Goal: Task Accomplishment & Management: Complete application form

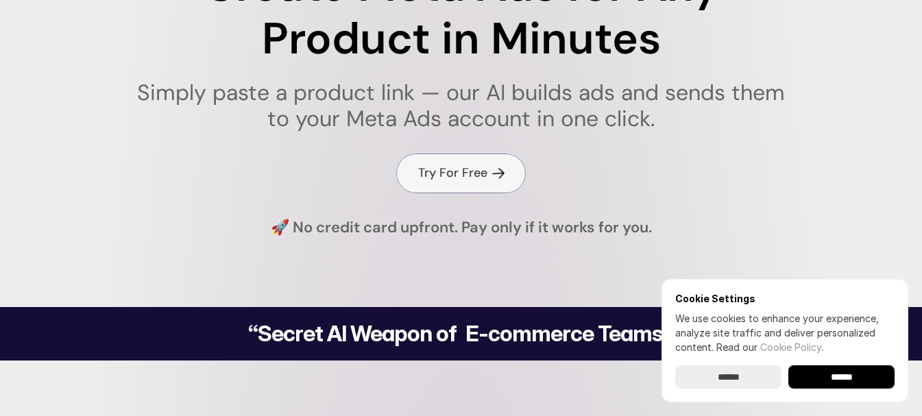
click at [465, 169] on h4 "Try For Free" at bounding box center [452, 172] width 69 height 17
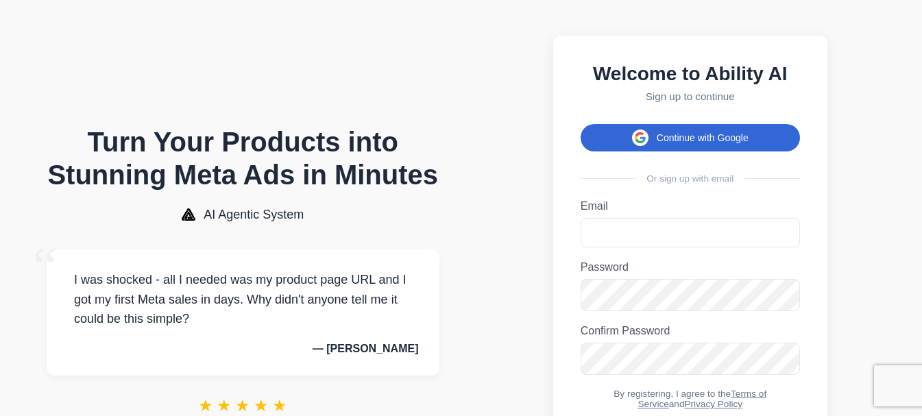
click at [655, 146] on button "Continue with Google" at bounding box center [689, 137] width 219 height 27
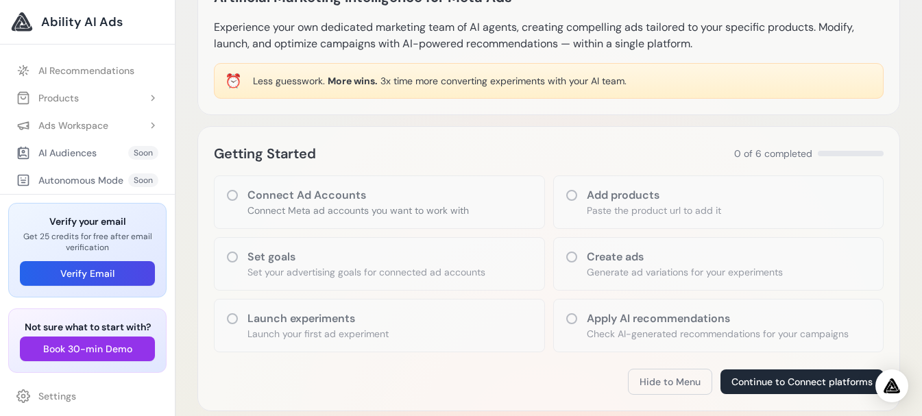
scroll to position [17915, 0]
click at [572, 202] on div "Add products Paste the product url to add it" at bounding box center [718, 201] width 331 height 53
click at [569, 198] on icon at bounding box center [572, 195] width 14 height 14
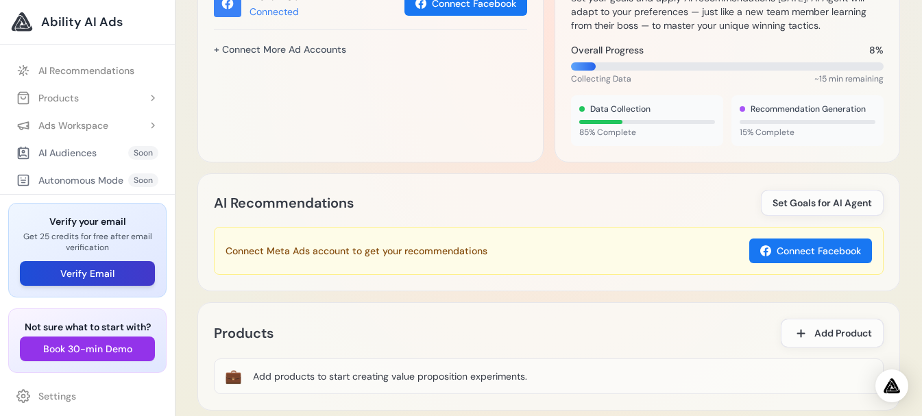
scroll to position [534, 0]
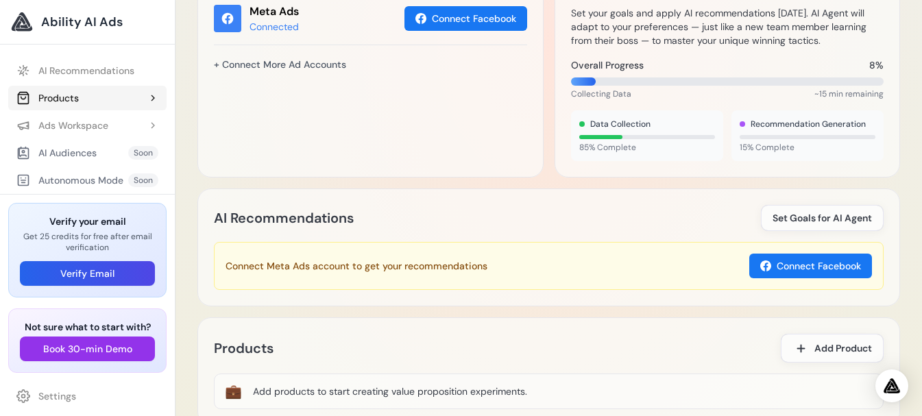
click at [53, 100] on div "Products" at bounding box center [47, 98] width 62 height 14
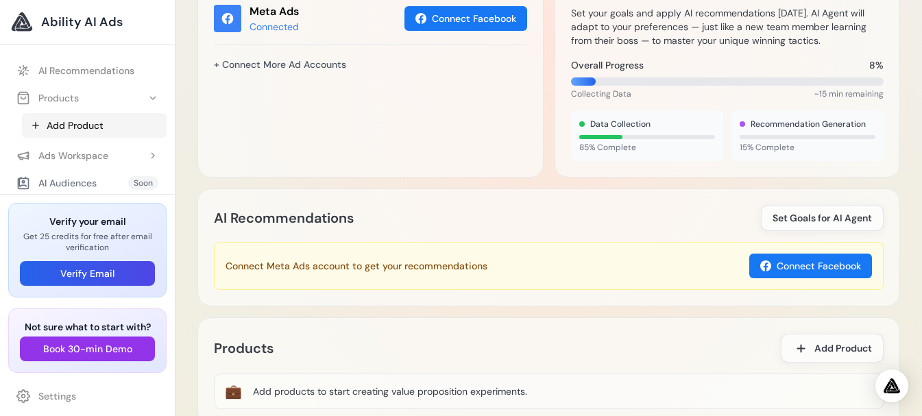
click at [86, 128] on link "Add Product" at bounding box center [94, 125] width 145 height 25
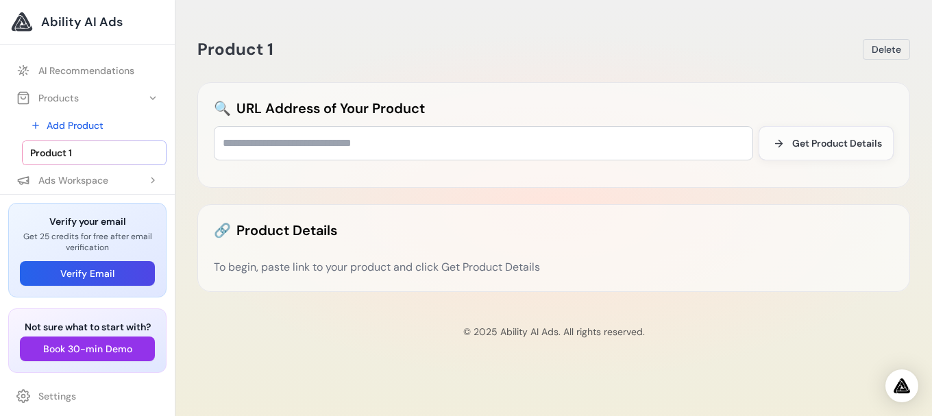
scroll to position [17915, 0]
